Goal: Task Accomplishment & Management: Manage account settings

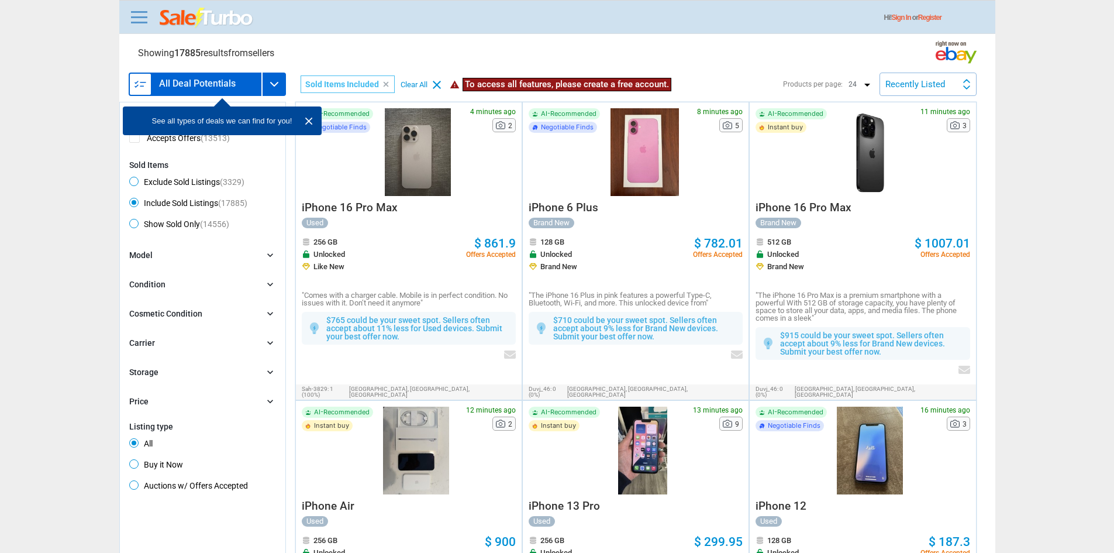
click at [947, 76] on div "Recently Listed Recently Listed Price (L) Price Drop Time" at bounding box center [928, 84] width 97 height 23
click at [947, 76] on div at bounding box center [557, 276] width 1114 height 553
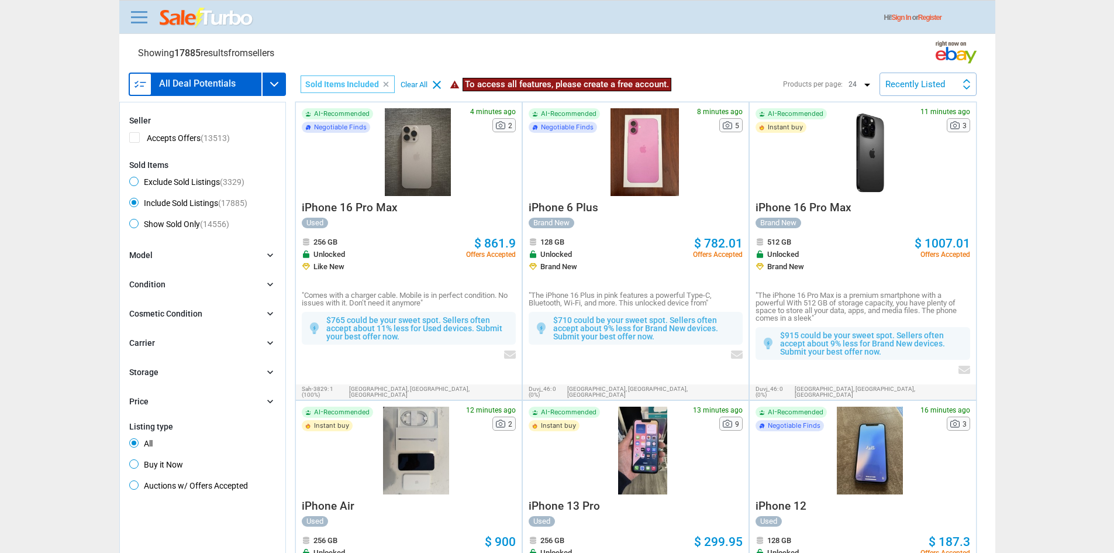
click at [135, 27] on div "Hi! Sign In or Register" at bounding box center [562, 18] width 868 height 22
click at [142, 16] on link at bounding box center [139, 17] width 23 height 19
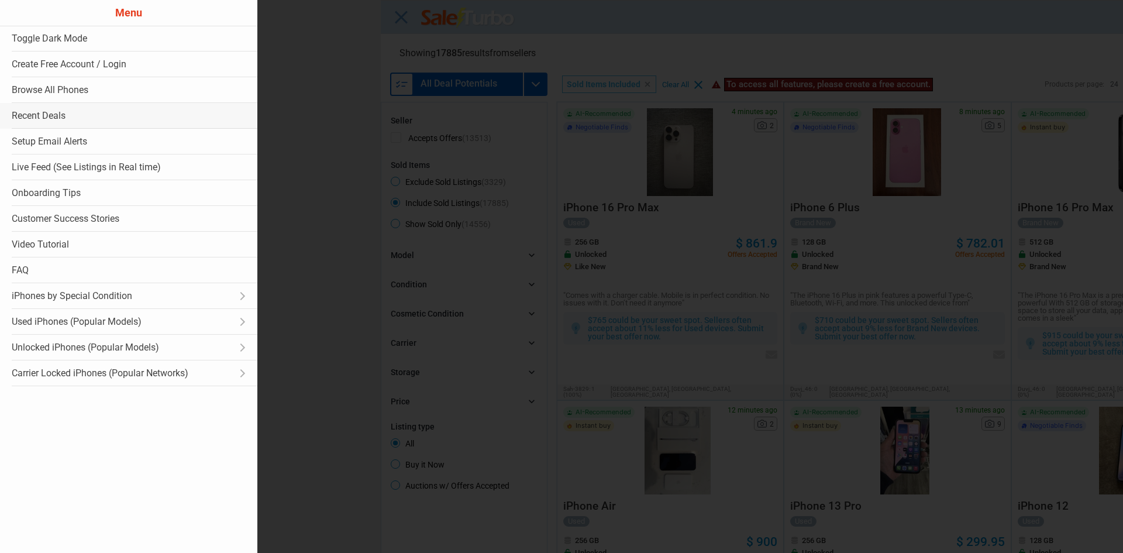
click at [128, 120] on link "Recent Deals" at bounding box center [128, 116] width 257 height 26
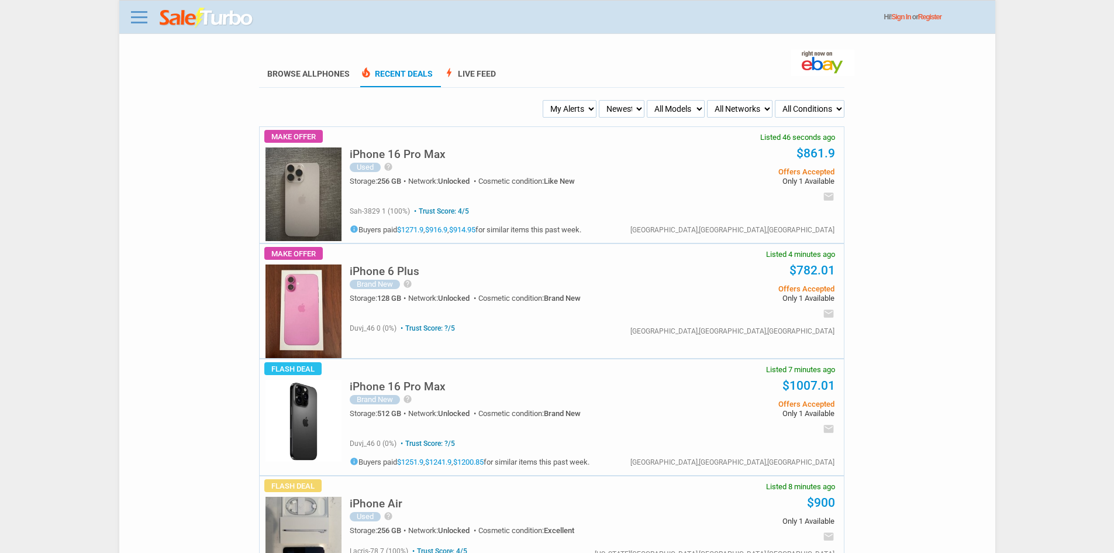
drag, startPoint x: 569, startPoint y: 106, endPoint x: 568, endPoint y: 115, distance: 8.2
click at [569, 111] on select "My Alerts All Deals BIN Only w/ Offers Only" at bounding box center [570, 109] width 54 height 18
select select "flash_bin"
click at [545, 101] on select "My Alerts All Deals BIN Only w/ Offers Only" at bounding box center [570, 109] width 54 height 18
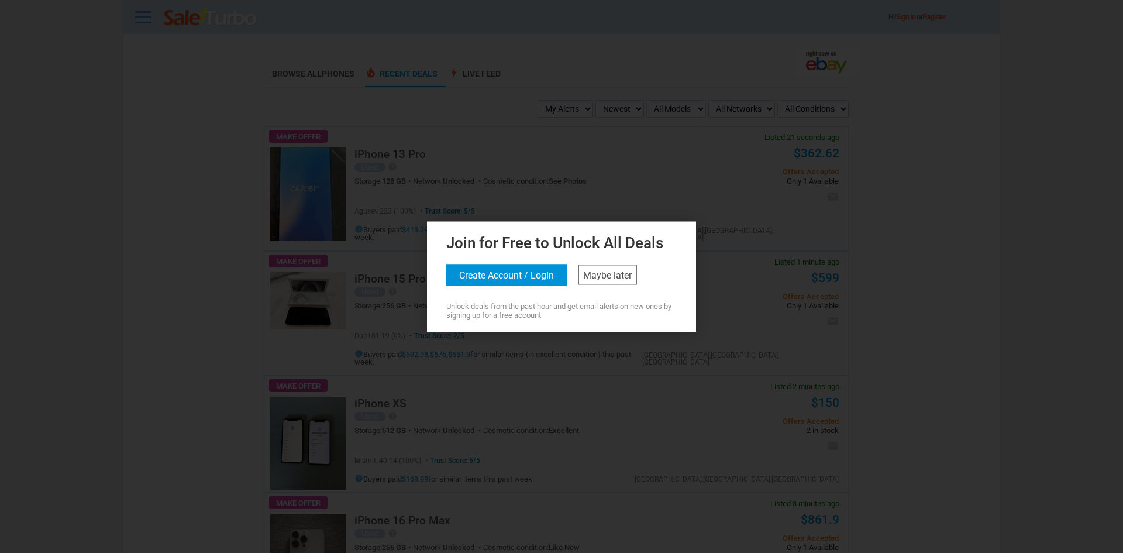
click at [604, 261] on div "Join for Free to Unlock All Deals Create Account / Login Maybe later Unlock dea…" at bounding box center [561, 274] width 263 height 89
click at [608, 271] on link "Maybe later" at bounding box center [607, 274] width 58 height 20
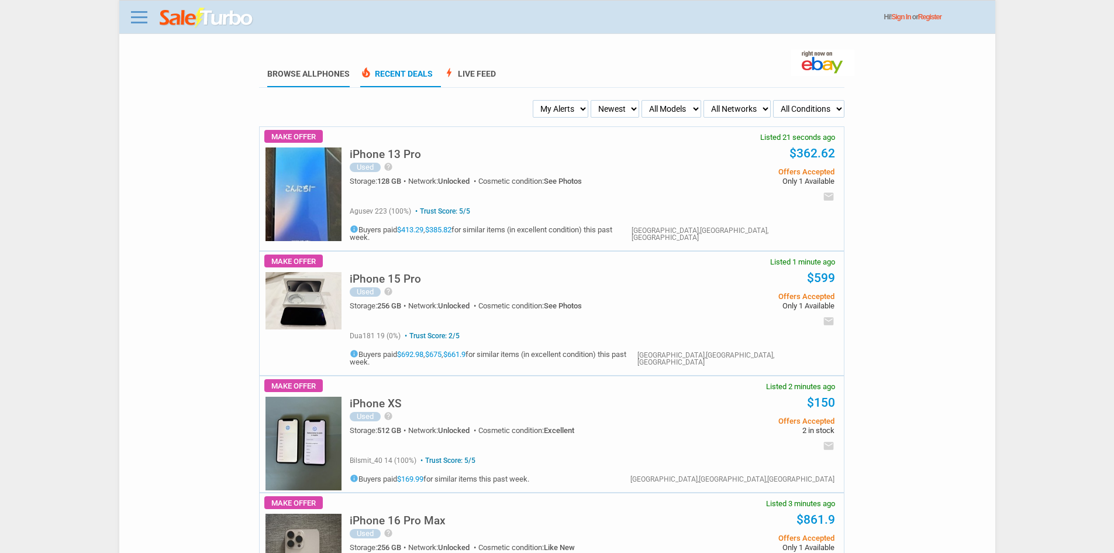
click at [302, 85] on link "Browse All Phones" at bounding box center [308, 78] width 82 height 18
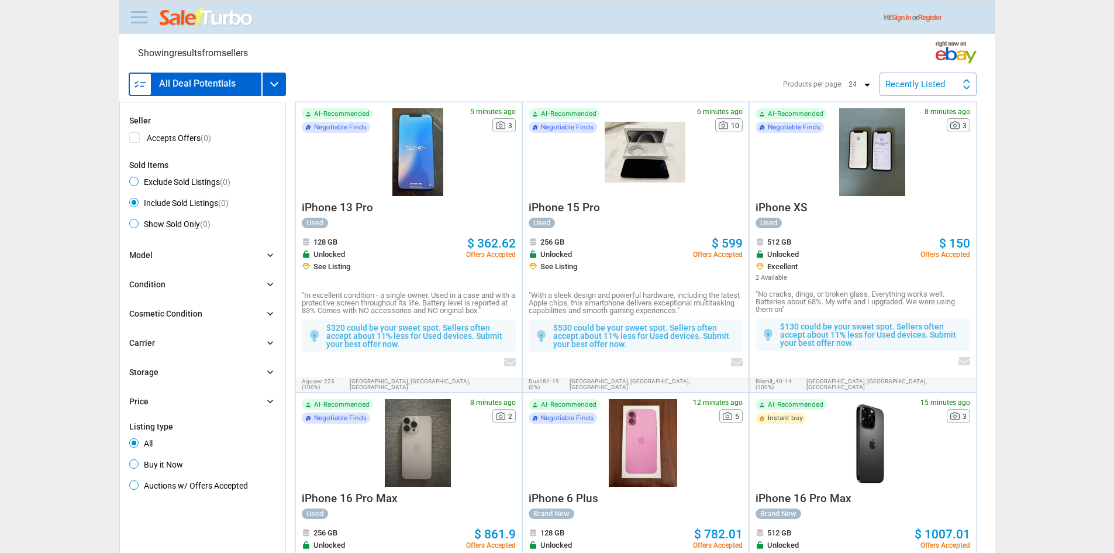
click at [133, 25] on link at bounding box center [139, 17] width 23 height 19
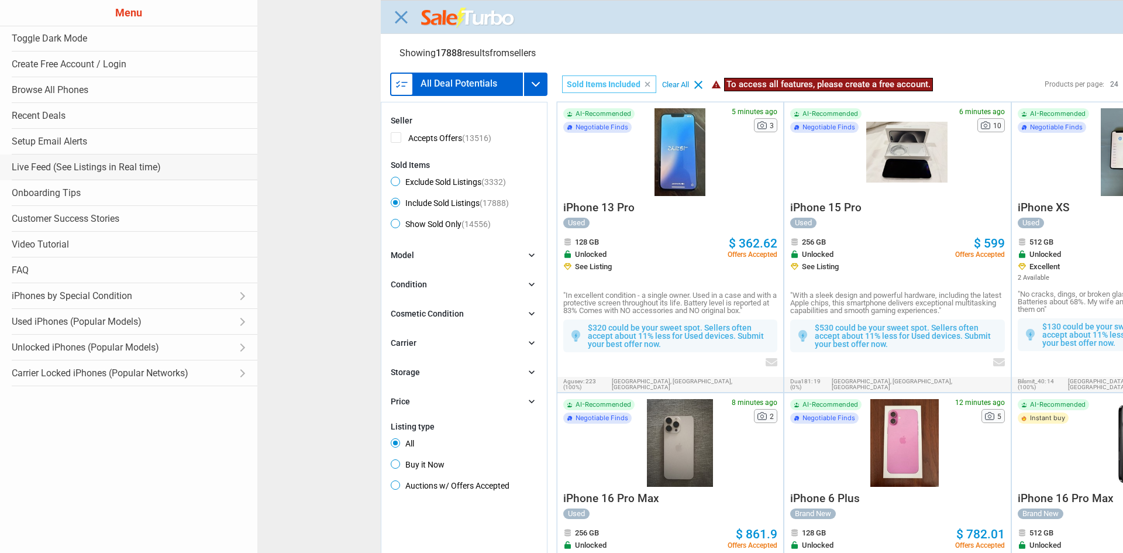
click at [90, 167] on link "Live Feed (See Listings in Real time)" at bounding box center [128, 167] width 257 height 26
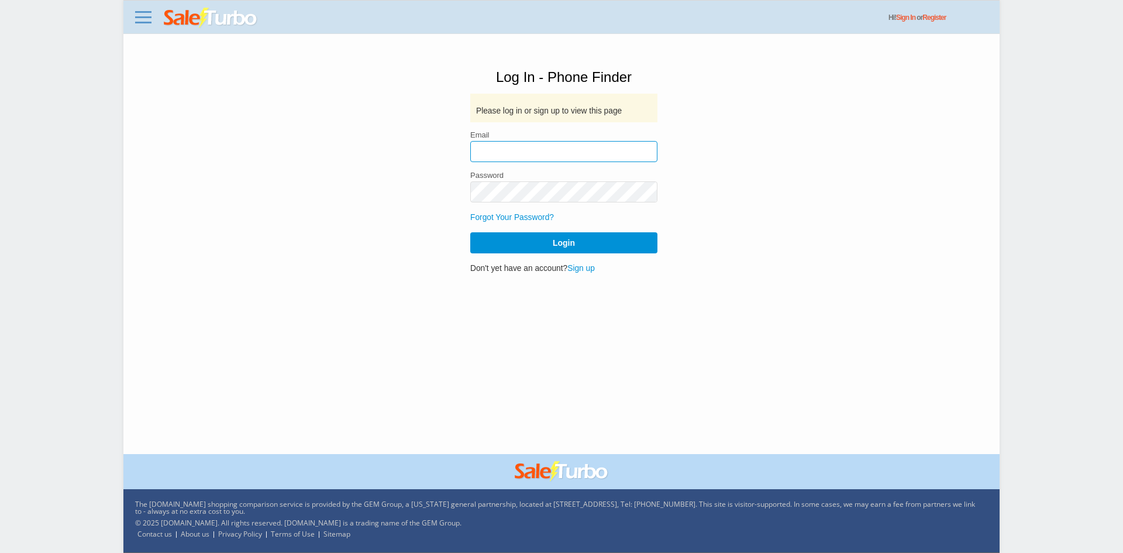
click at [577, 141] on input "email" at bounding box center [563, 151] width 187 height 21
type input "[EMAIL_ADDRESS][DOMAIN_NAME]"
drag, startPoint x: 558, startPoint y: 208, endPoint x: 544, endPoint y: 178, distance: 33.5
click at [557, 205] on form "Email [EMAIL_ADDRESS][DOMAIN_NAME] Password Forgot Your Password? Login" at bounding box center [563, 192] width 187 height 122
click at [222, 13] on img at bounding box center [211, 18] width 94 height 21
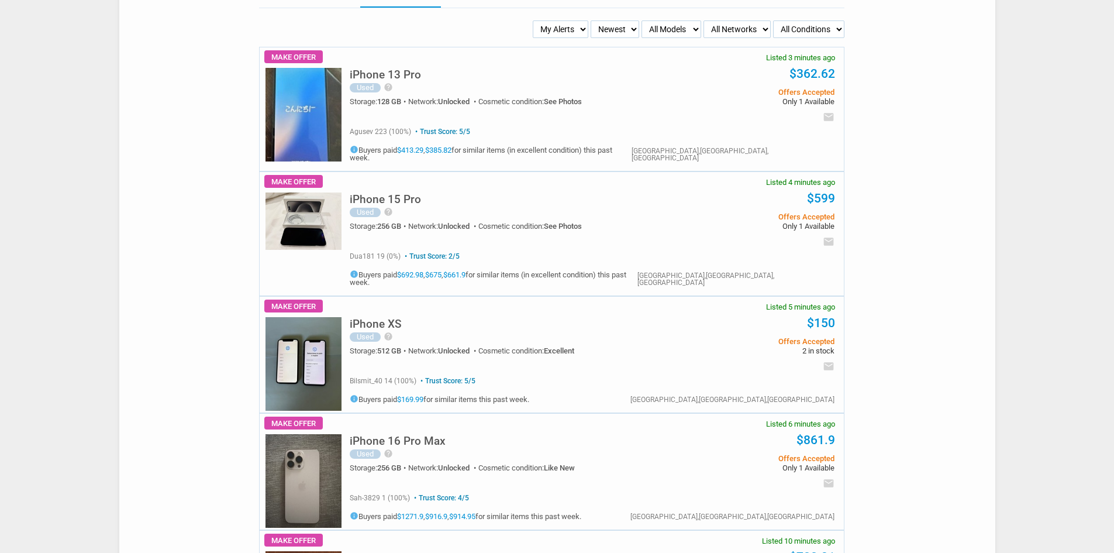
scroll to position [58, 0]
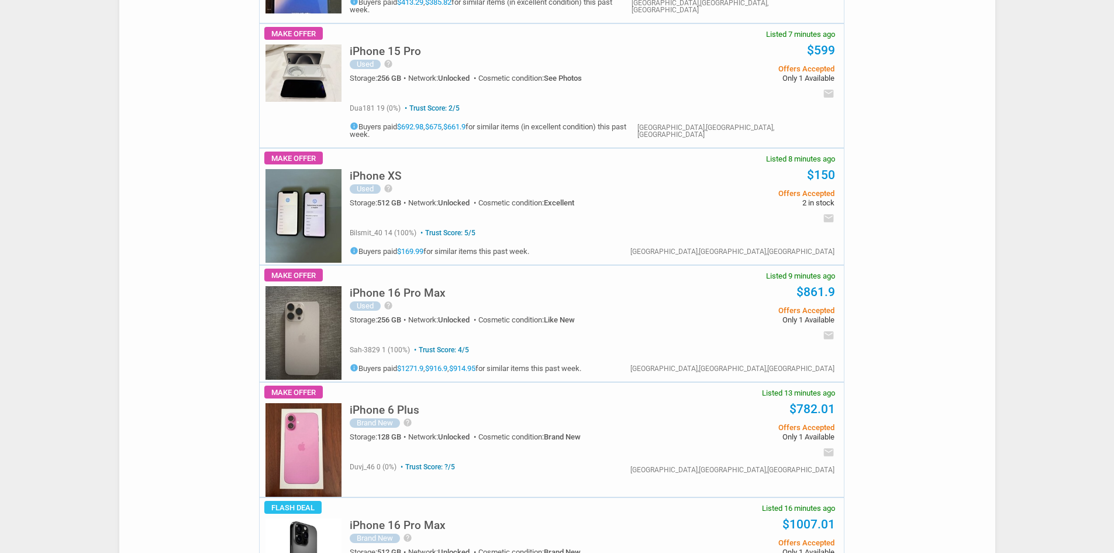
scroll to position [229, 0]
